Goal: Task Accomplishment & Management: Use online tool/utility

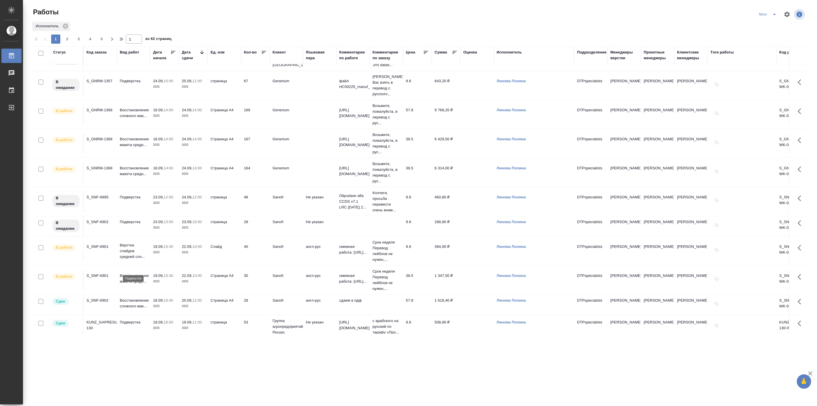
scroll to position [106, 0]
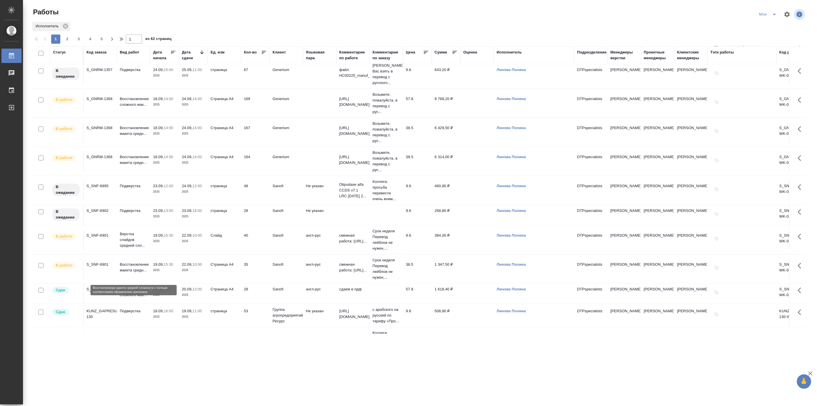
click at [134, 271] on p "Восстановление макета средн..." at bounding box center [134, 267] width 28 height 11
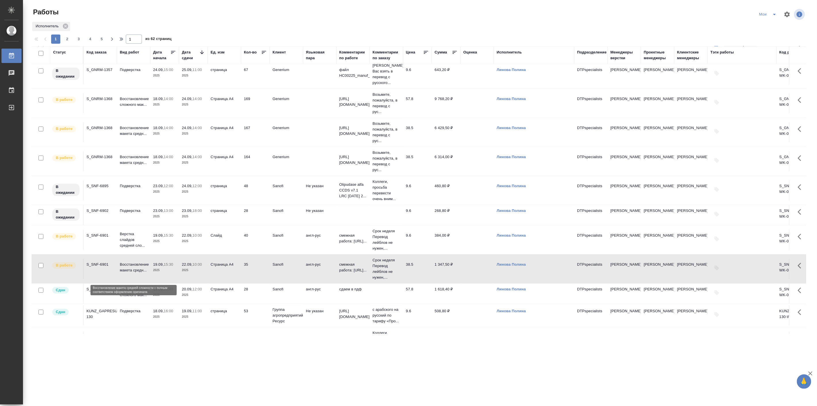
click at [134, 271] on p "Восстановление макета средн..." at bounding box center [134, 267] width 28 height 11
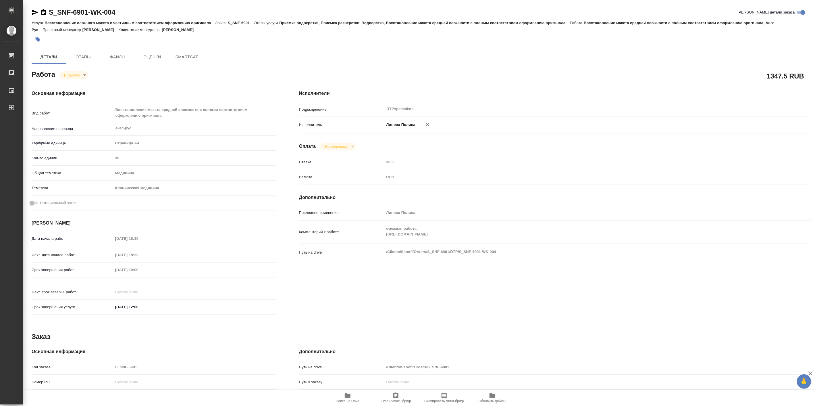
type textarea "x"
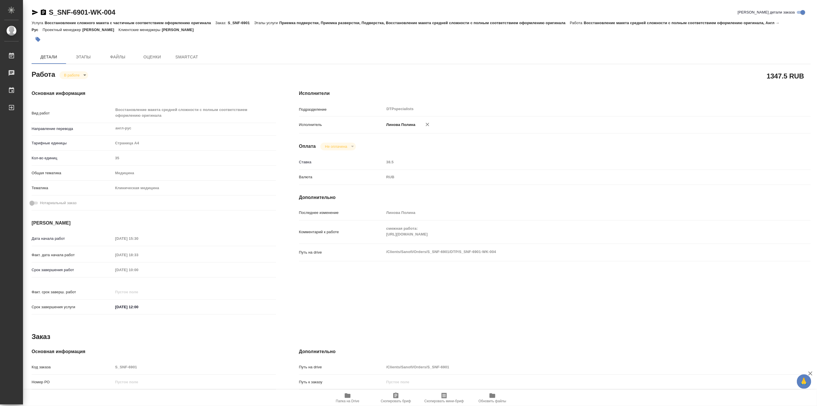
type textarea "x"
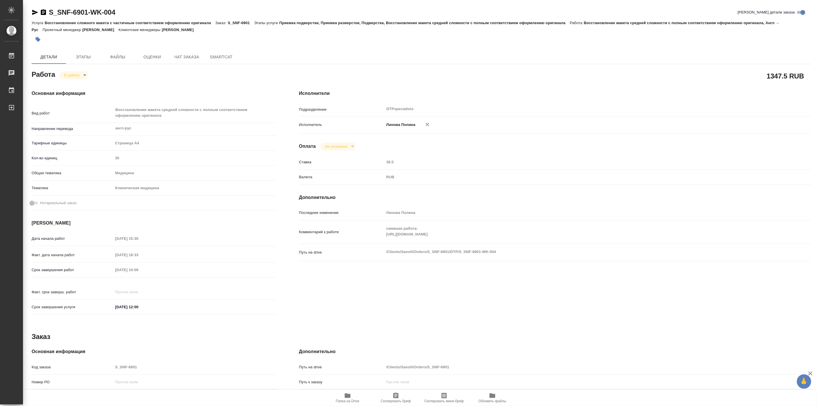
type textarea "x"
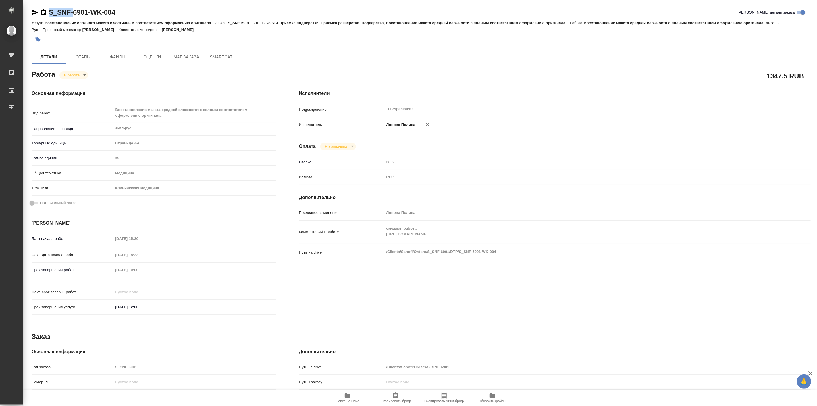
type textarea "x"
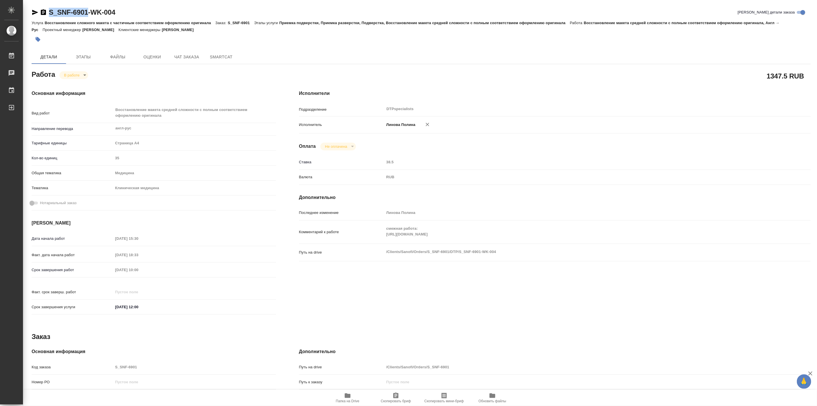
drag, startPoint x: 47, startPoint y: 4, endPoint x: 87, endPoint y: 12, distance: 41.4
click at [87, 12] on div "S_SNF-6901-WK-004 Кратко детали заказа Услуга Восстановление сложного макета с …" at bounding box center [421, 251] width 786 height 502
copy link "S_SNF-6901"
click at [346, 395] on icon "button" at bounding box center [348, 395] width 6 height 5
click at [347, 400] on span "Папка на Drive" at bounding box center [348, 401] width 24 height 4
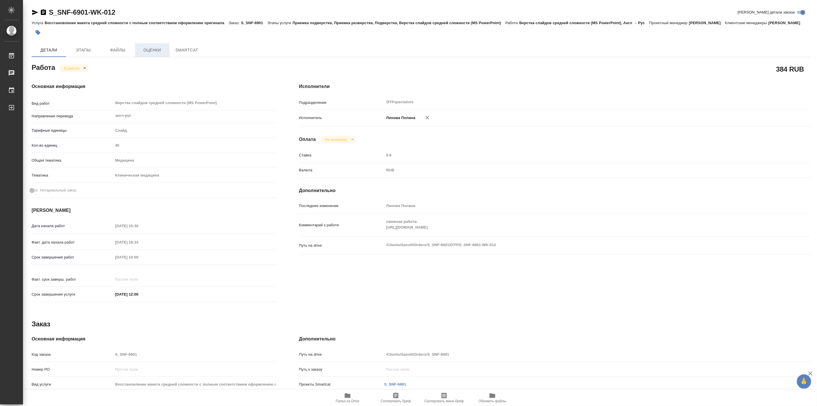
type textarea "x"
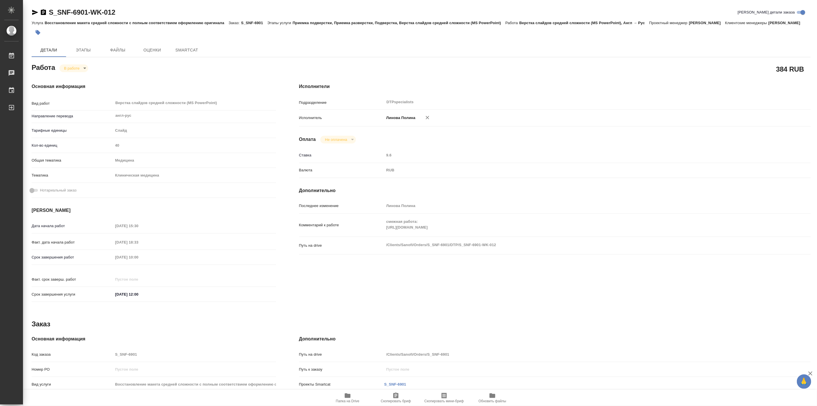
type textarea "x"
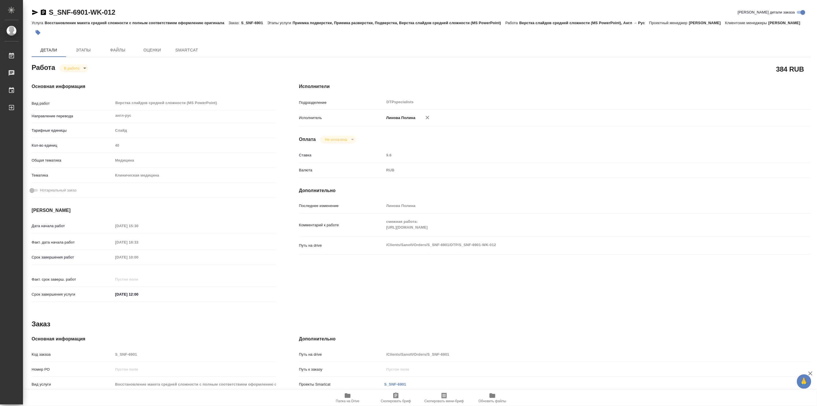
type textarea "x"
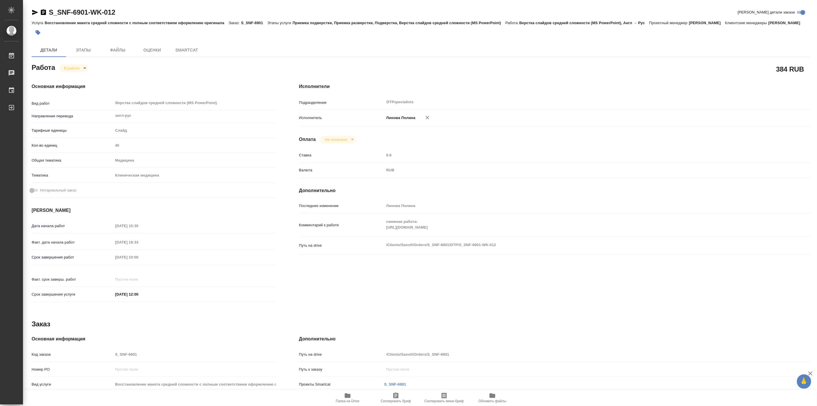
type textarea "x"
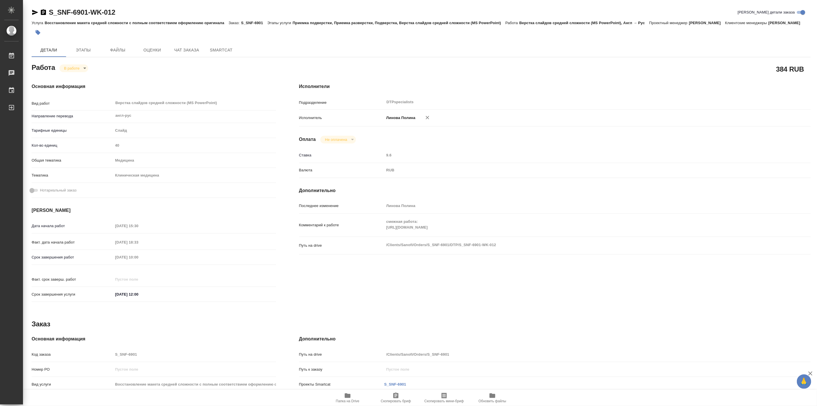
type textarea "x"
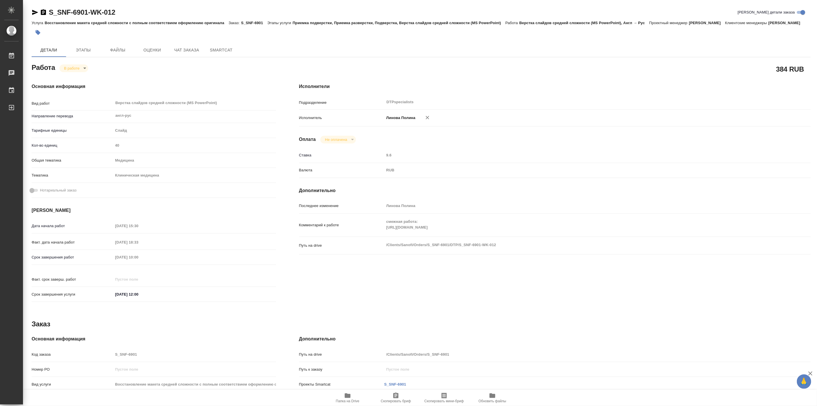
click at [354, 392] on span "Папка на Drive" at bounding box center [347, 397] width 41 height 11
type textarea "x"
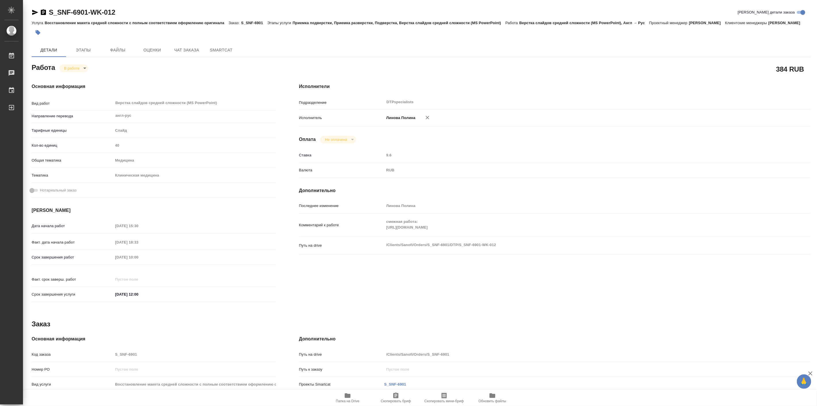
type textarea "x"
